Goal: Find specific page/section: Find specific page/section

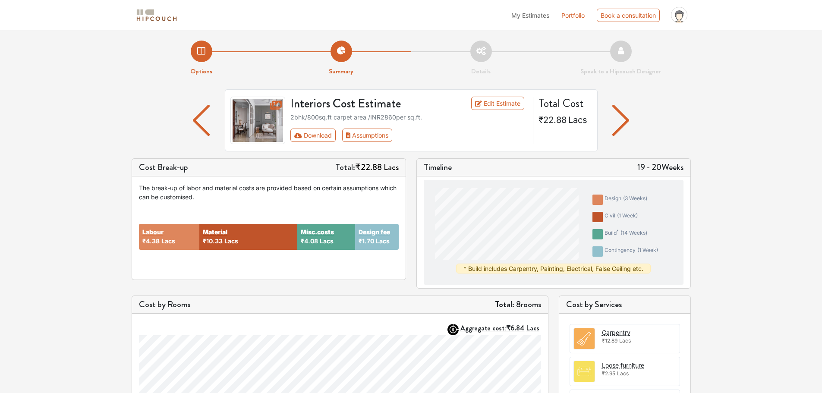
click at [625, 120] on img "button" at bounding box center [620, 120] width 17 height 31
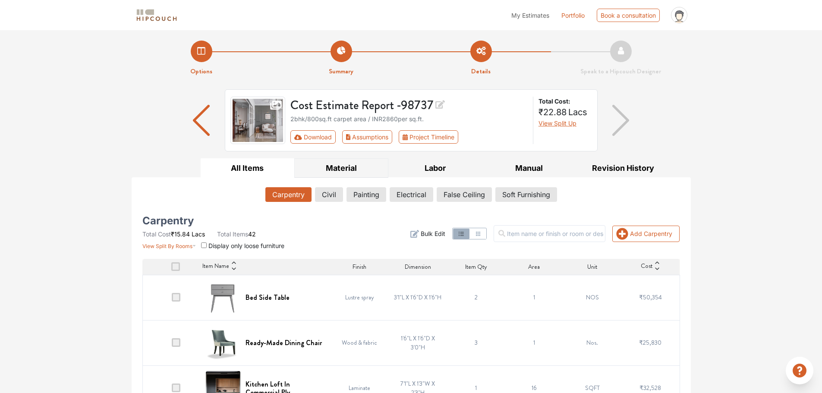
click at [342, 170] on button "Material" at bounding box center [341, 167] width 94 height 19
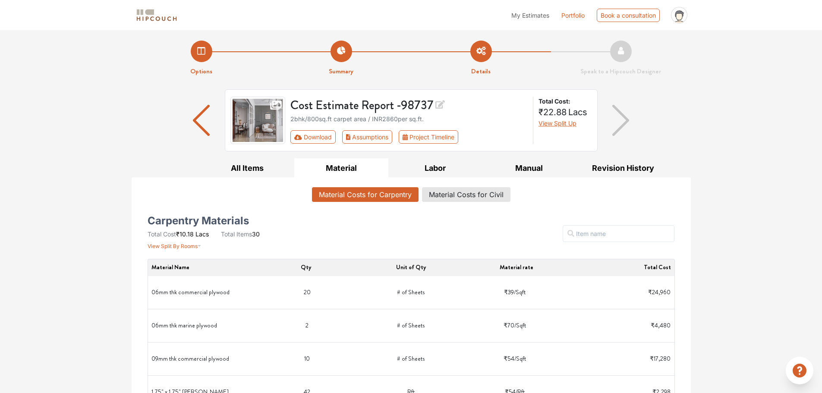
click at [619, 122] on img "button" at bounding box center [620, 120] width 17 height 31
click at [201, 122] on img "button" at bounding box center [201, 120] width 17 height 31
